Goal: Transaction & Acquisition: Download file/media

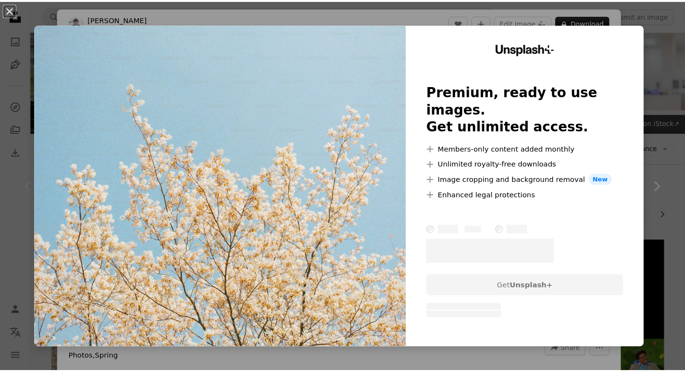
scroll to position [146, 0]
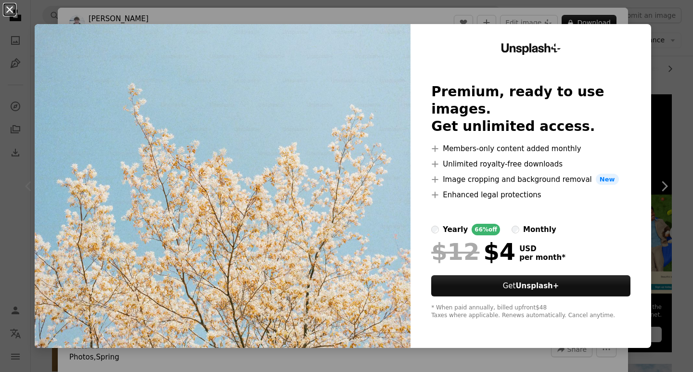
click at [6, 5] on button "An X shape" at bounding box center [10, 10] width 12 height 12
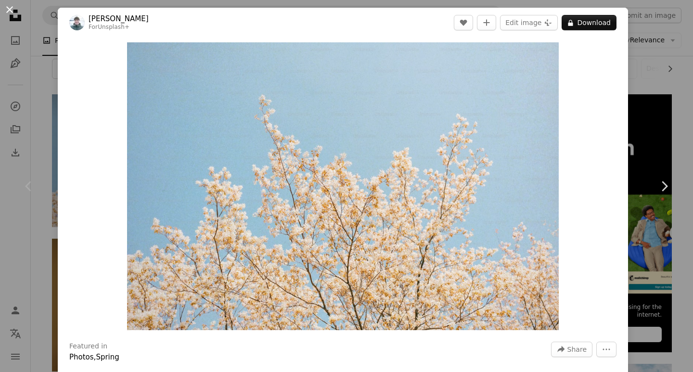
click at [6, 10] on button "An X shape" at bounding box center [10, 10] width 12 height 12
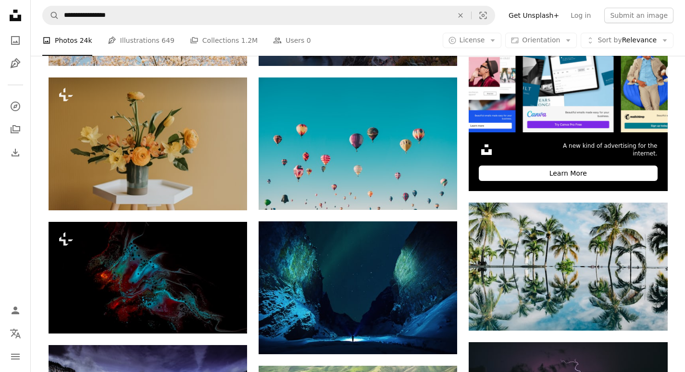
scroll to position [328, 0]
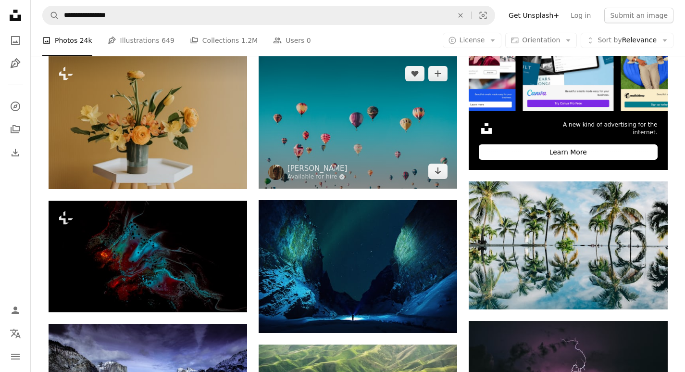
click at [393, 110] on img at bounding box center [358, 122] width 199 height 132
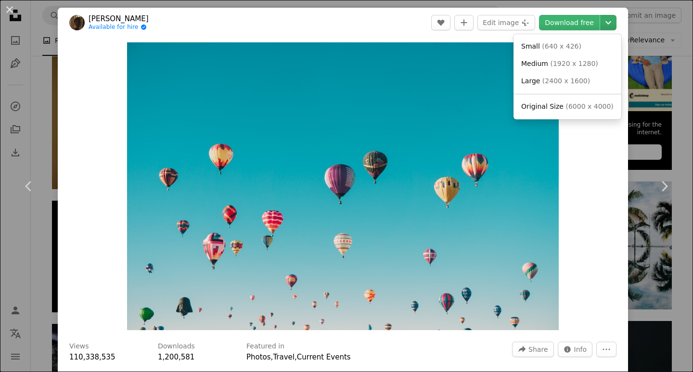
click at [604, 23] on icon "Chevron down" at bounding box center [607, 23] width 15 height 12
click at [572, 106] on span "( 6000 x 4000 )" at bounding box center [589, 106] width 48 height 8
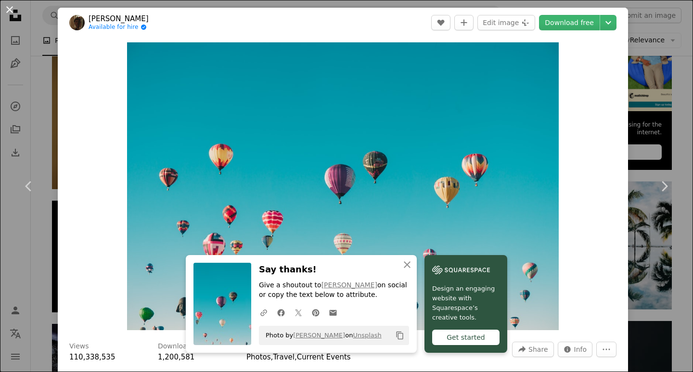
click at [10, 15] on button "An X shape" at bounding box center [10, 10] width 12 height 12
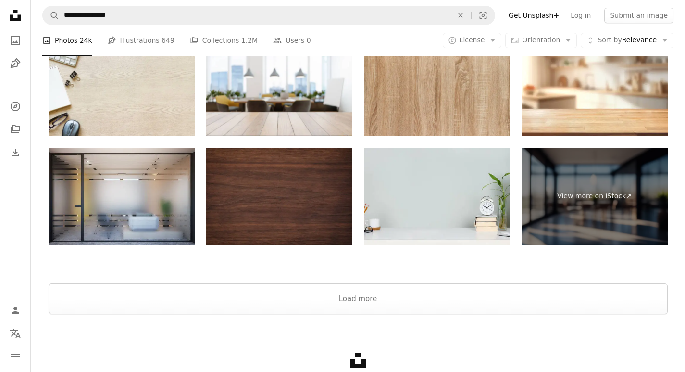
scroll to position [1576, 0]
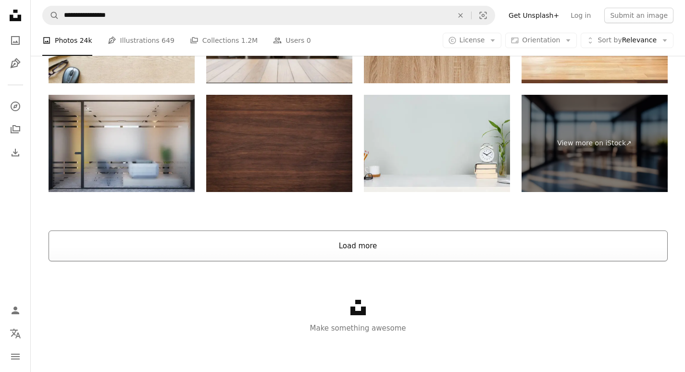
click at [351, 233] on button "Load more" at bounding box center [359, 245] width 620 height 31
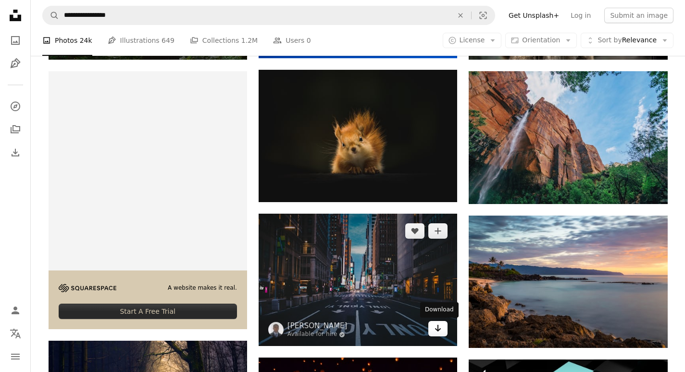
click at [443, 332] on link "Arrow pointing down" at bounding box center [438, 328] width 19 height 15
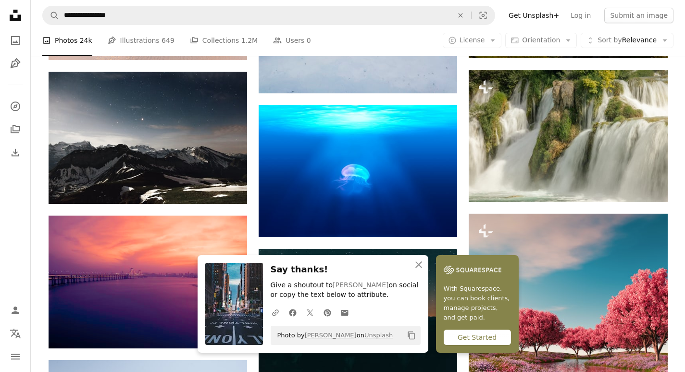
scroll to position [2177, 0]
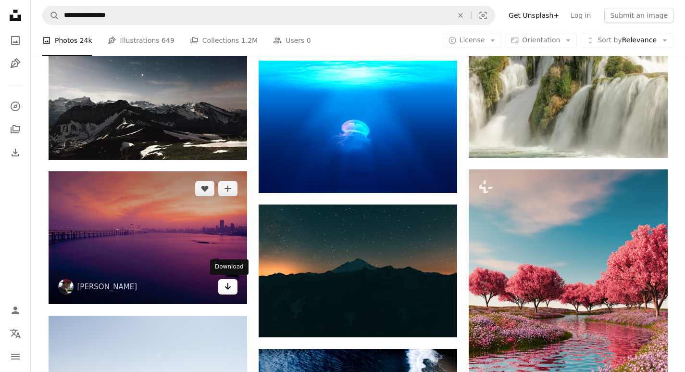
click at [228, 290] on icon "Arrow pointing down" at bounding box center [228, 286] width 8 height 12
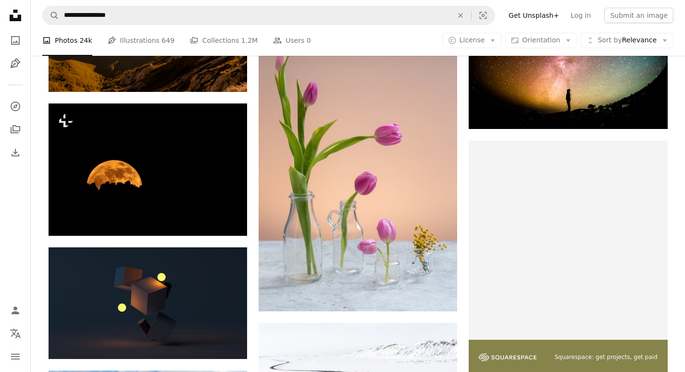
scroll to position [3120, 0]
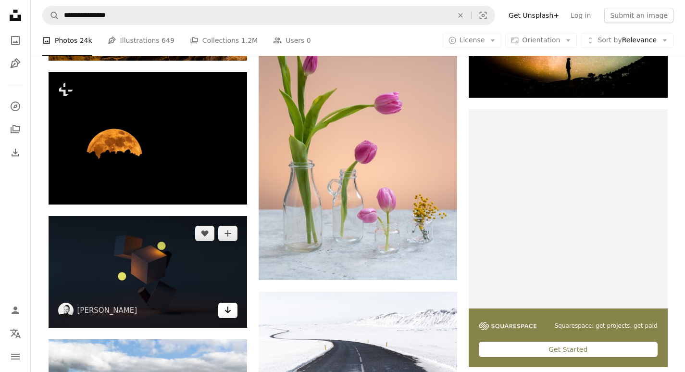
click at [227, 312] on icon "Arrow pointing down" at bounding box center [228, 310] width 8 height 12
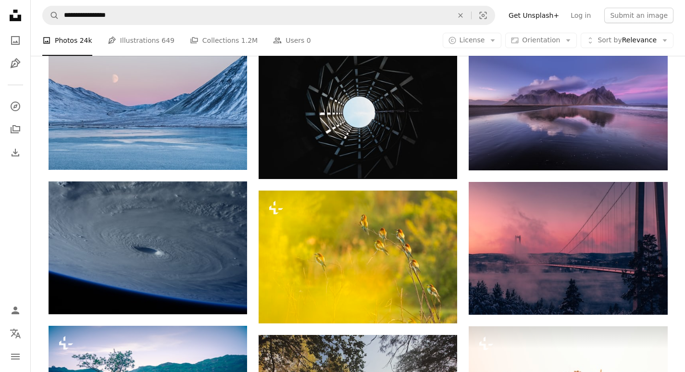
scroll to position [4864, 0]
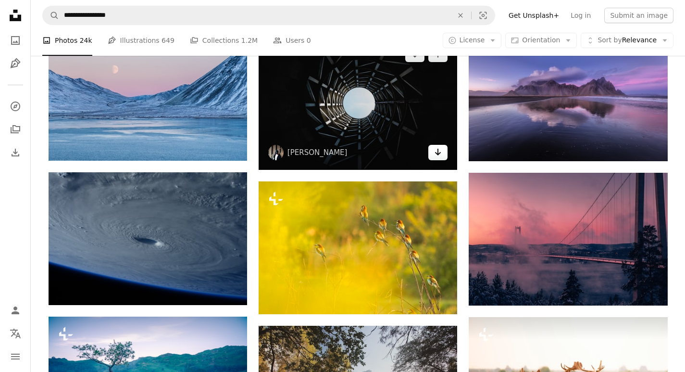
click at [445, 150] on link "Arrow pointing down" at bounding box center [438, 152] width 19 height 15
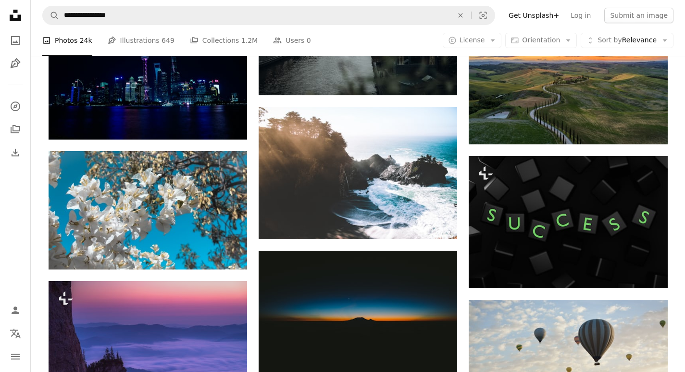
scroll to position [6898, 0]
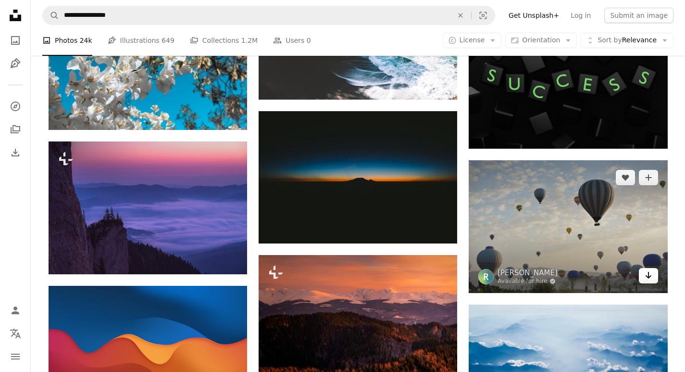
click at [645, 275] on icon "Arrow pointing down" at bounding box center [649, 275] width 8 height 12
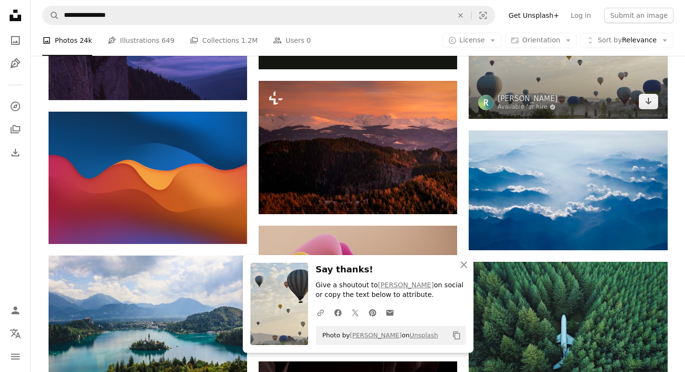
scroll to position [7142, 0]
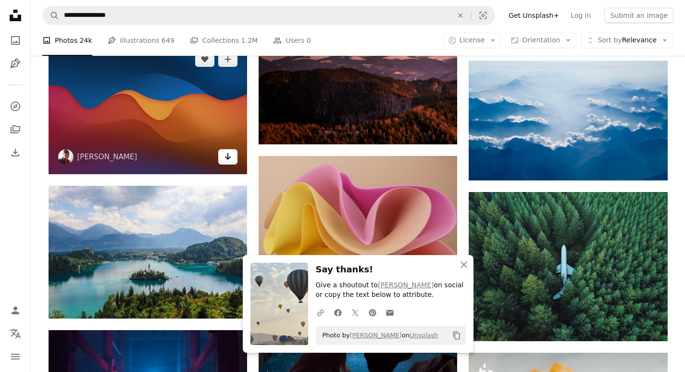
click at [231, 157] on icon "Arrow pointing down" at bounding box center [228, 157] width 8 height 12
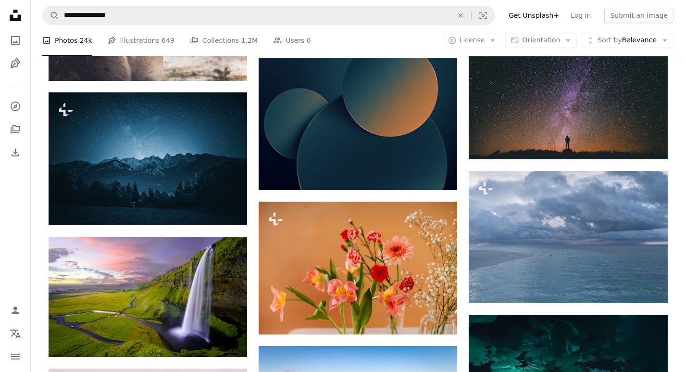
scroll to position [8134, 0]
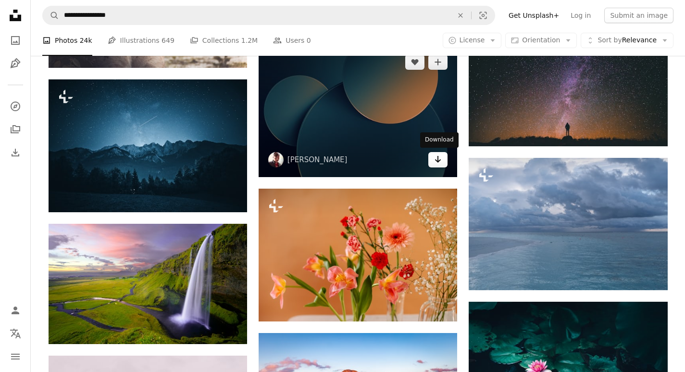
click at [445, 163] on link "Arrow pointing down" at bounding box center [438, 159] width 19 height 15
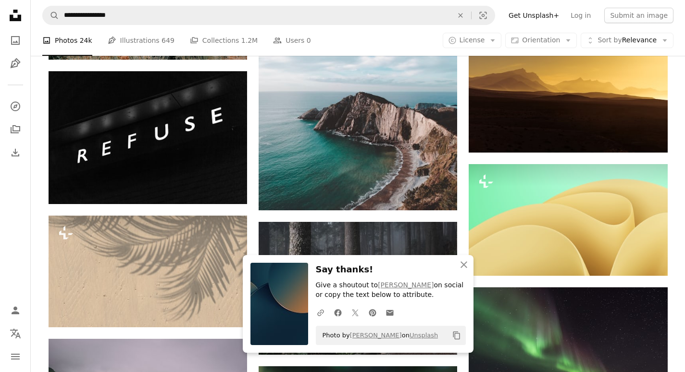
scroll to position [8574, 0]
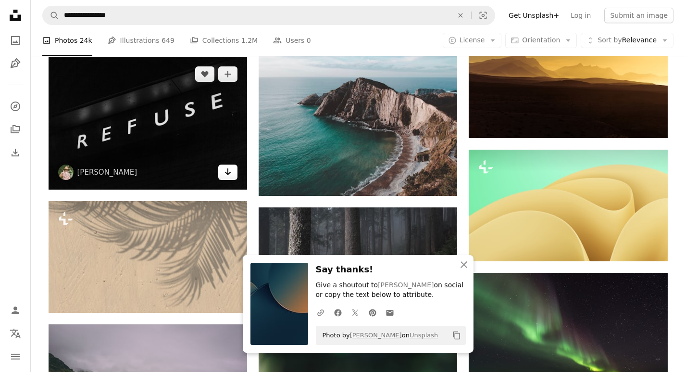
click at [233, 174] on link "Arrow pointing down" at bounding box center [227, 172] width 19 height 15
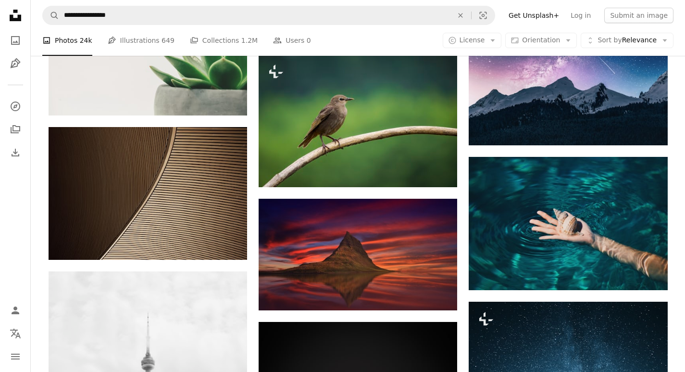
scroll to position [10265, 0]
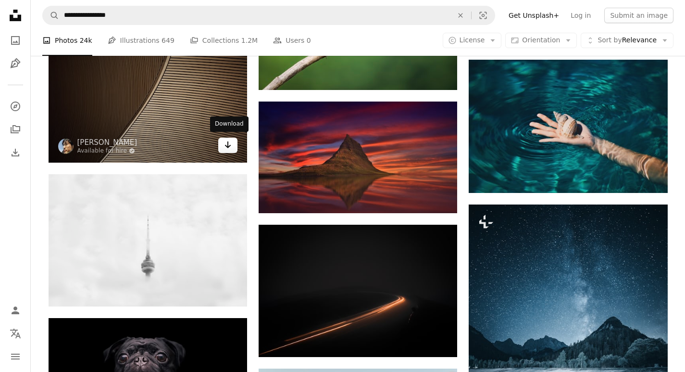
click at [233, 145] on link "Arrow pointing down" at bounding box center [227, 145] width 19 height 15
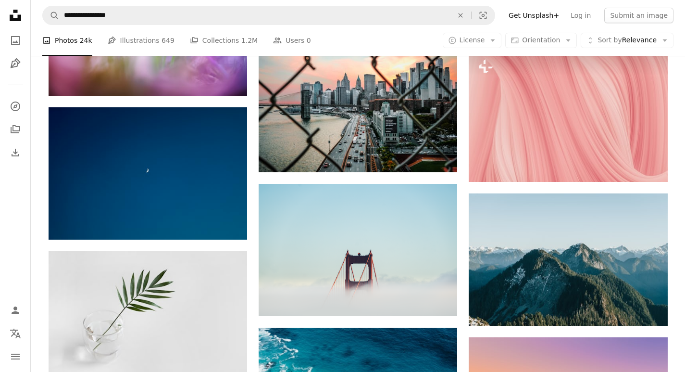
scroll to position [12593, 0]
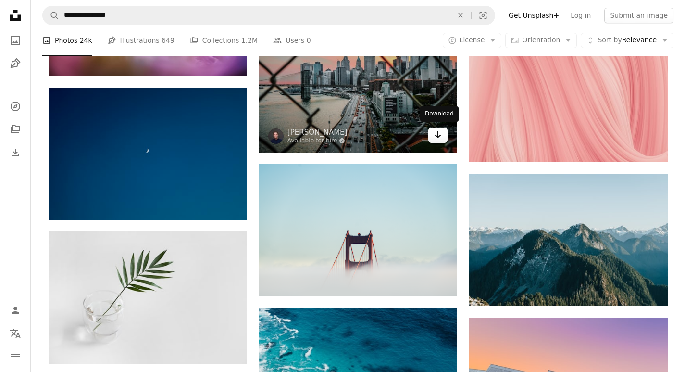
click at [434, 136] on link "Arrow pointing down" at bounding box center [438, 134] width 19 height 15
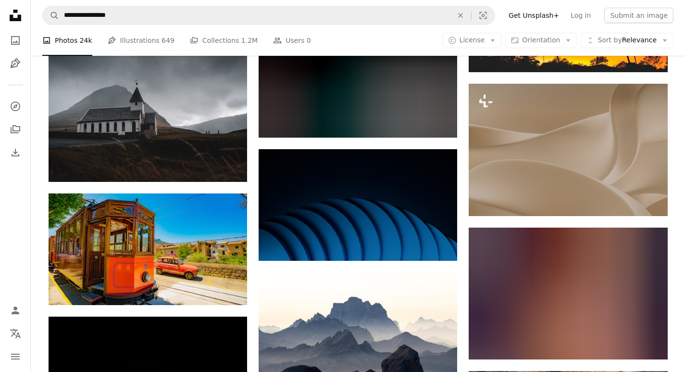
scroll to position [15706, 0]
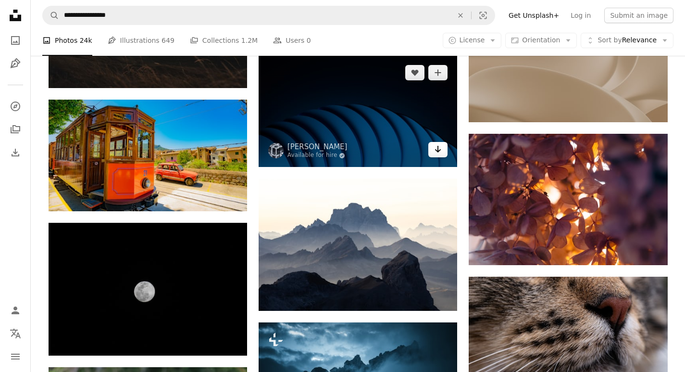
click at [441, 148] on icon "Arrow pointing down" at bounding box center [438, 149] width 8 height 12
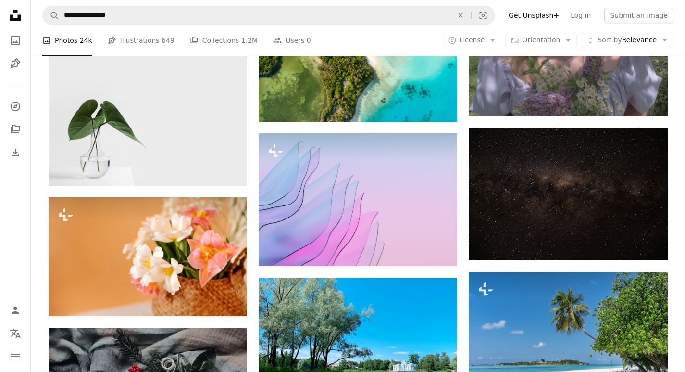
scroll to position [16753, 0]
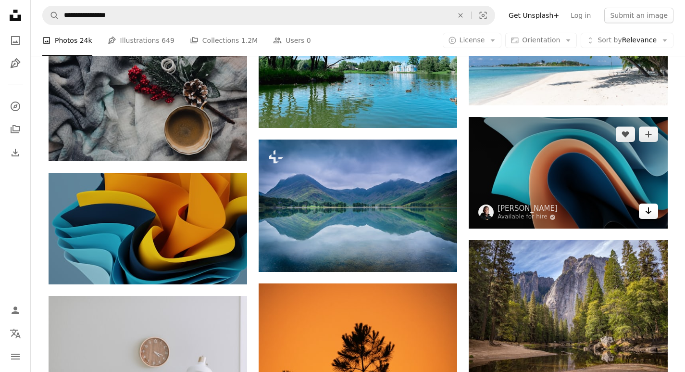
click at [646, 216] on icon "Arrow pointing down" at bounding box center [649, 211] width 8 height 12
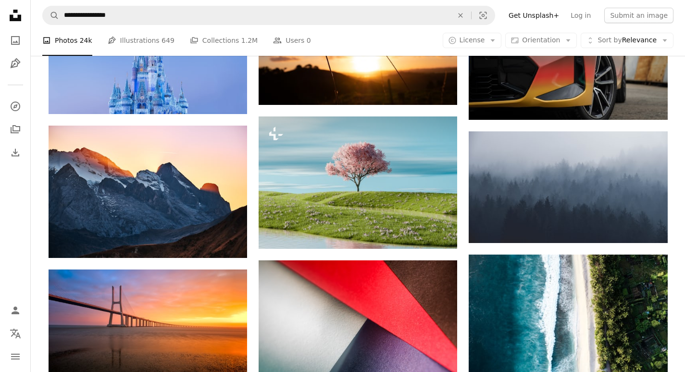
scroll to position [18694, 0]
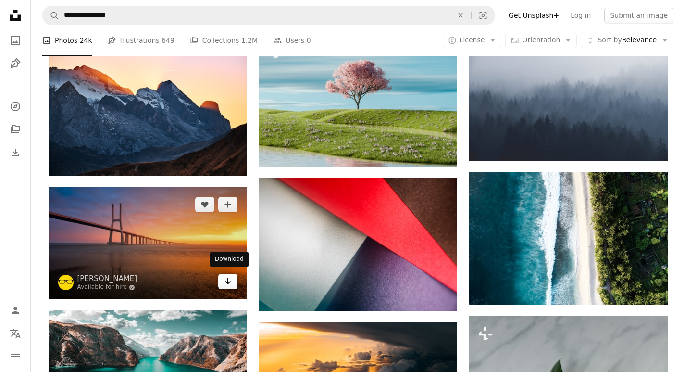
click at [229, 284] on link "Arrow pointing down" at bounding box center [227, 281] width 19 height 15
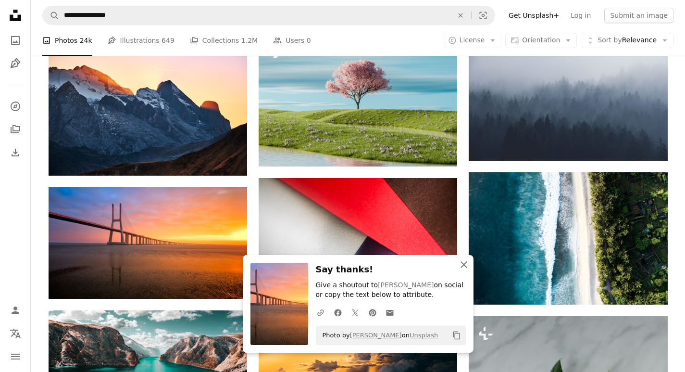
click at [465, 265] on icon "An X shape" at bounding box center [464, 265] width 12 height 12
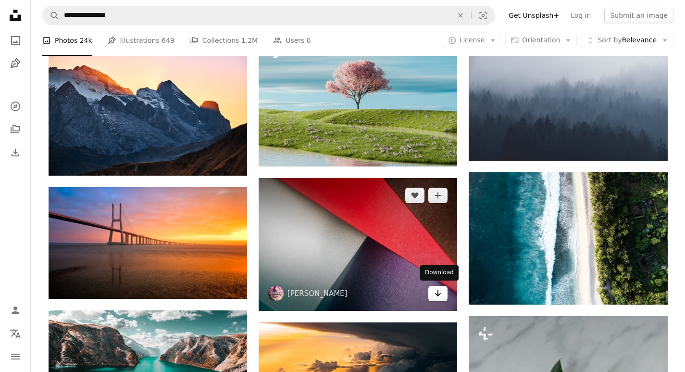
click at [434, 295] on icon "Arrow pointing down" at bounding box center [438, 293] width 8 height 12
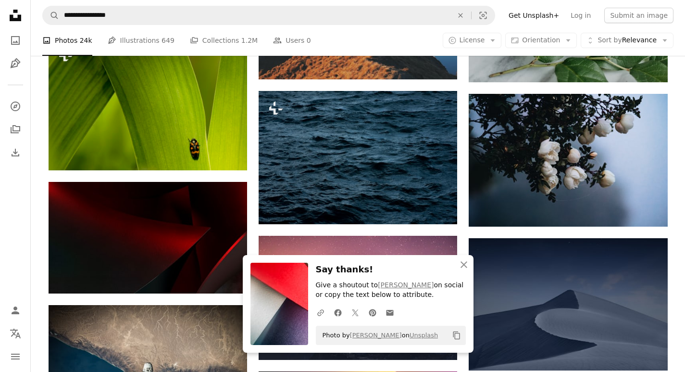
scroll to position [19342, 0]
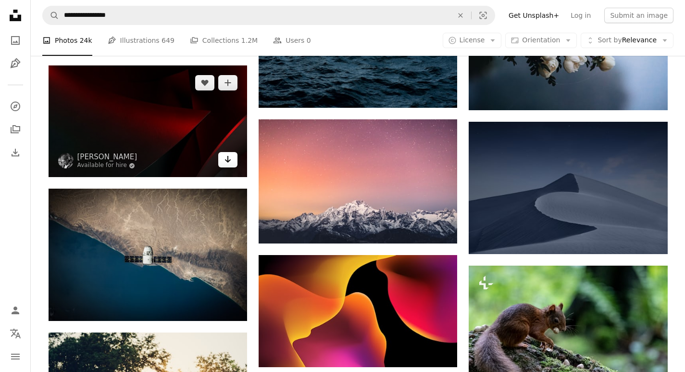
click at [235, 159] on link "Arrow pointing down" at bounding box center [227, 159] width 19 height 15
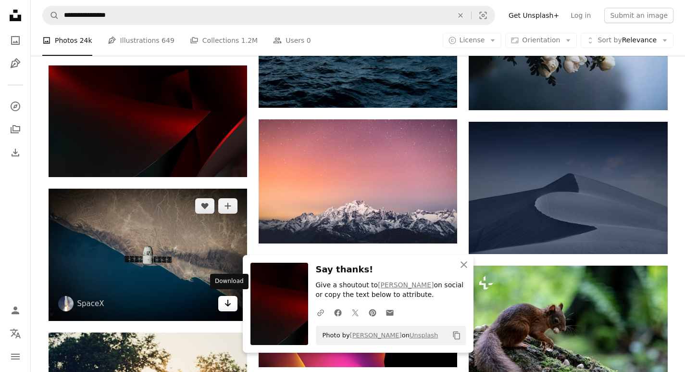
click at [229, 304] on icon "Arrow pointing down" at bounding box center [228, 303] width 8 height 12
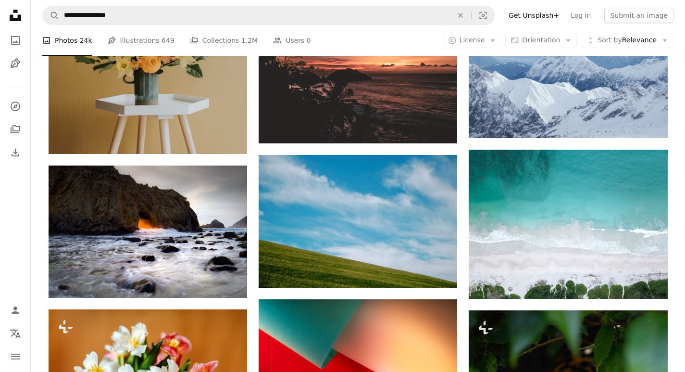
scroll to position [20884, 0]
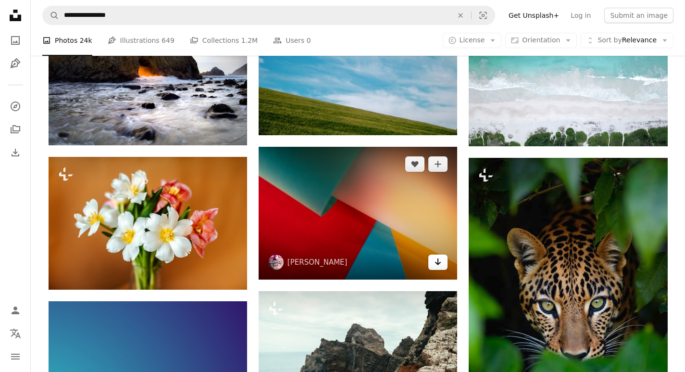
click at [437, 256] on icon "Arrow pointing down" at bounding box center [438, 262] width 8 height 12
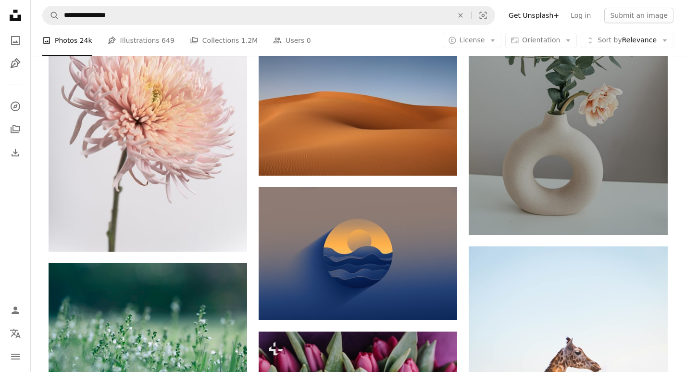
scroll to position [22135, 0]
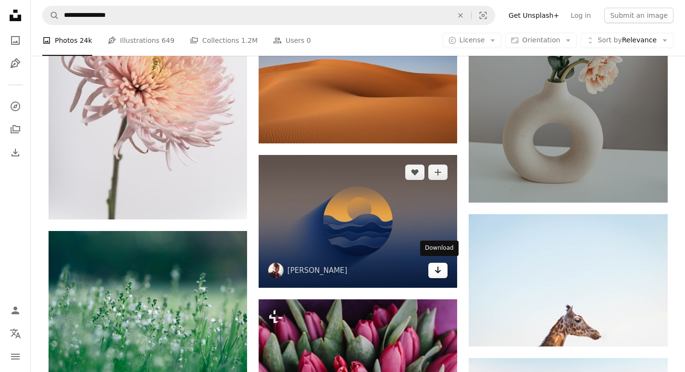
click at [443, 272] on link "Arrow pointing down" at bounding box center [438, 270] width 19 height 15
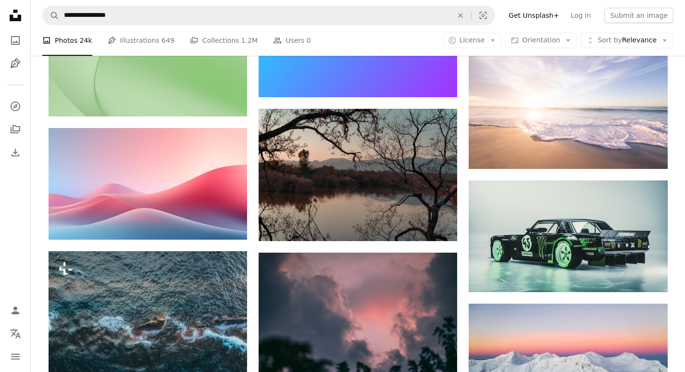
scroll to position [29175, 0]
